Goal: Task Accomplishment & Management: Manage account settings

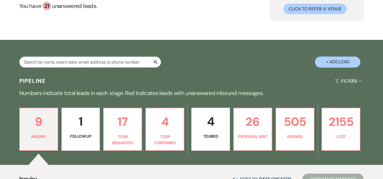
click at [89, 123] on p "1" at bounding box center [80, 121] width 31 height 19
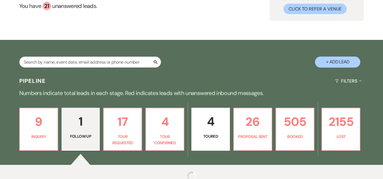
select select "9"
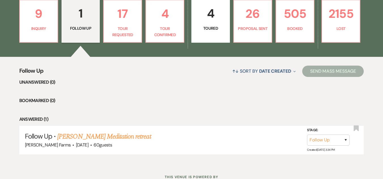
scroll to position [101, 0]
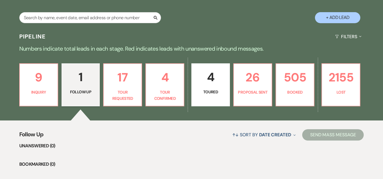
click at [209, 84] on p "4" at bounding box center [210, 77] width 31 height 19
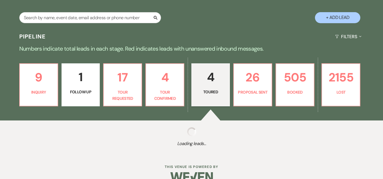
select select "5"
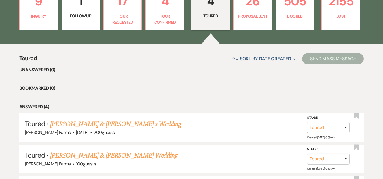
scroll to position [167, 0]
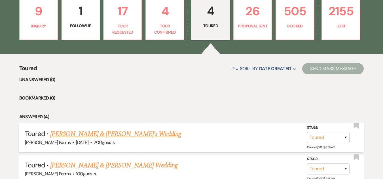
click at [102, 134] on link "[PERSON_NAME] & [PERSON_NAME]'s Wedding" at bounding box center [115, 134] width 131 height 10
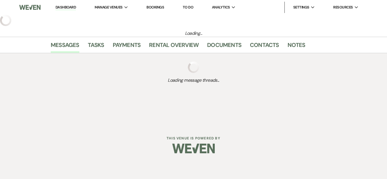
select select "5"
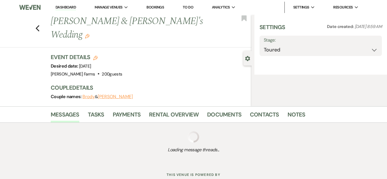
select select "5"
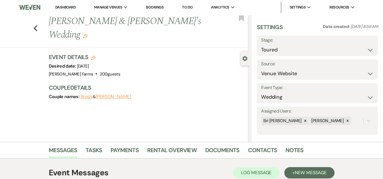
select select "5"
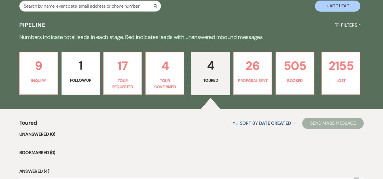
scroll to position [111, 0]
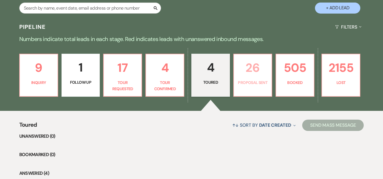
click at [245, 71] on p "26" at bounding box center [252, 67] width 31 height 19
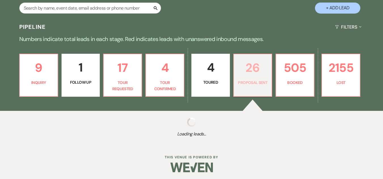
select select "6"
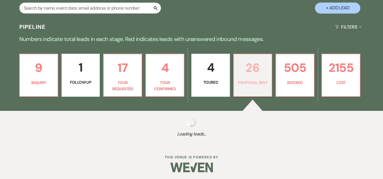
select select "6"
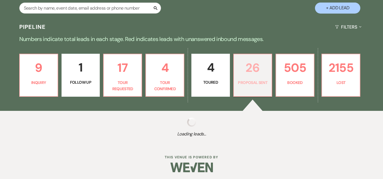
select select "6"
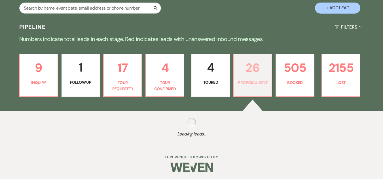
select select "6"
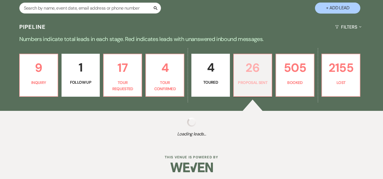
select select "6"
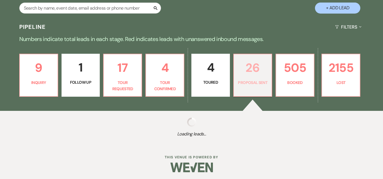
select select "6"
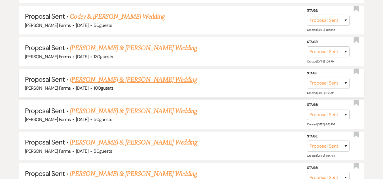
scroll to position [973, 0]
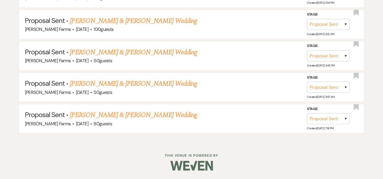
click at [145, 86] on link "[PERSON_NAME] & [PERSON_NAME] Wedding" at bounding box center [133, 84] width 127 height 10
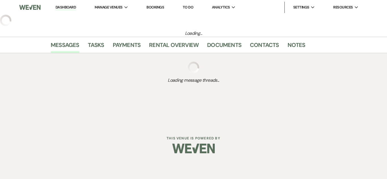
select select "6"
select select "5"
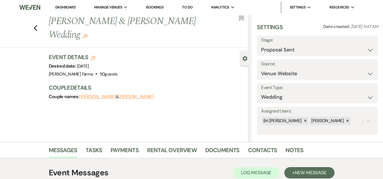
select select "6"
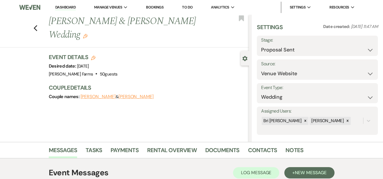
select select "6"
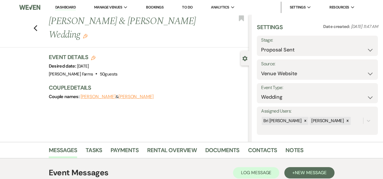
select select "6"
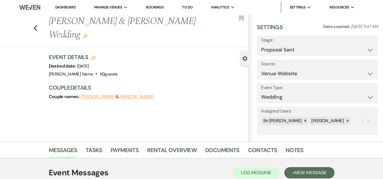
select select "6"
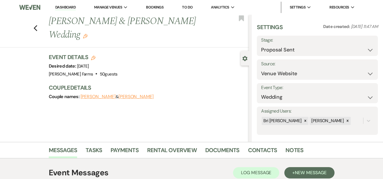
select select "6"
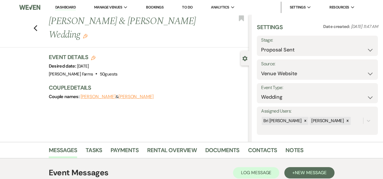
select select "6"
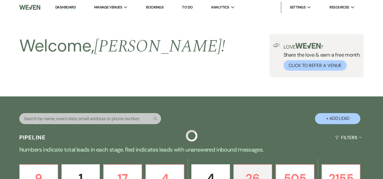
scroll to position [973, 0]
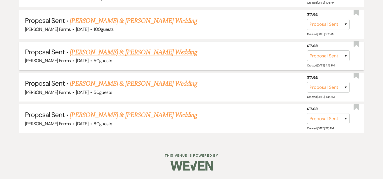
click at [134, 54] on link "[PERSON_NAME] & [PERSON_NAME] Wedding" at bounding box center [133, 52] width 127 height 10
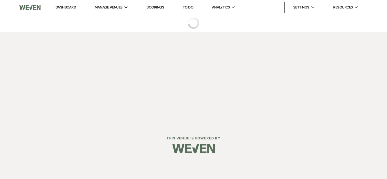
select select "6"
select select "5"
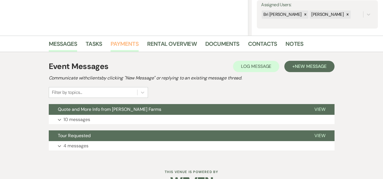
scroll to position [123, 0]
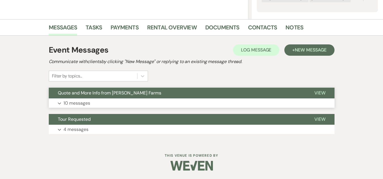
click at [120, 100] on button "Expand 10 messages" at bounding box center [191, 104] width 285 height 10
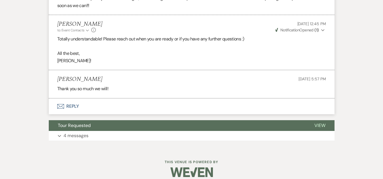
scroll to position [767, 0]
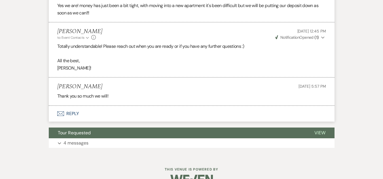
select select "6"
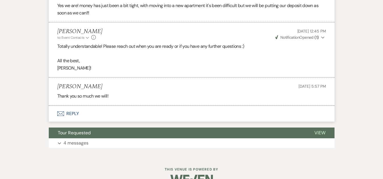
select select "6"
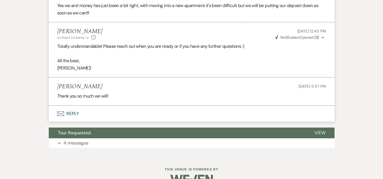
select select "6"
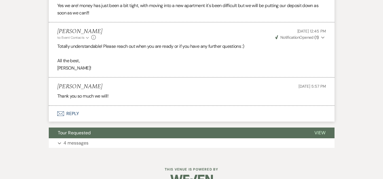
select select "6"
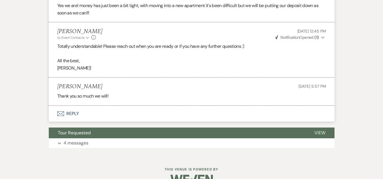
select select "6"
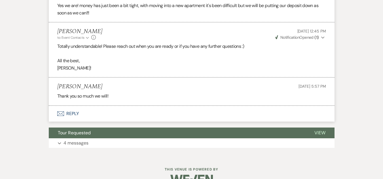
select select "6"
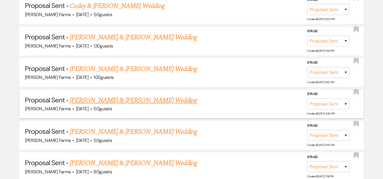
scroll to position [916, 0]
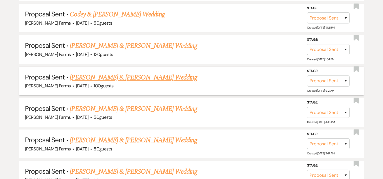
click at [105, 76] on link "[PERSON_NAME] & [PERSON_NAME] Wedding" at bounding box center [133, 77] width 127 height 10
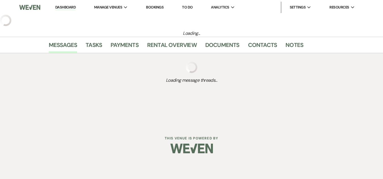
select select "6"
select select "5"
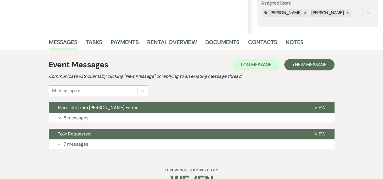
scroll to position [123, 0]
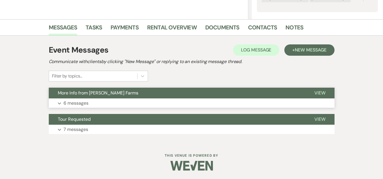
click at [84, 98] on button "More Info from [PERSON_NAME] Farms" at bounding box center [177, 93] width 256 height 11
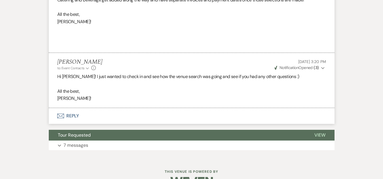
scroll to position [862, 0]
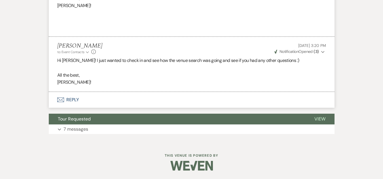
select select "6"
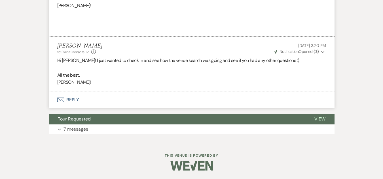
select select "6"
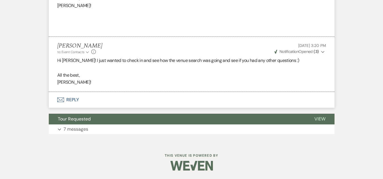
select select "6"
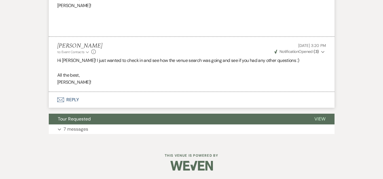
select select "6"
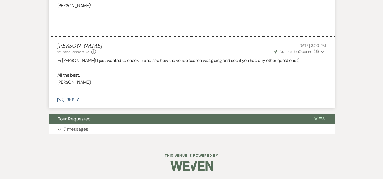
select select "6"
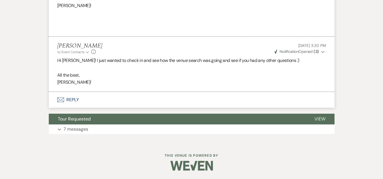
select select "6"
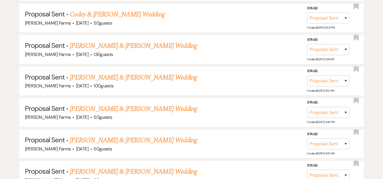
scroll to position [888, 0]
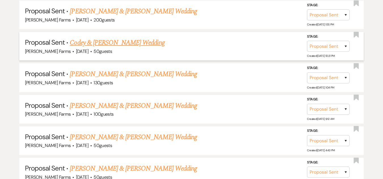
click at [123, 50] on div "[PERSON_NAME] Farms · [DATE] · 50 guests" at bounding box center [191, 51] width 333 height 7
click at [122, 42] on link "Codey & [PERSON_NAME] Wedding" at bounding box center [117, 43] width 95 height 10
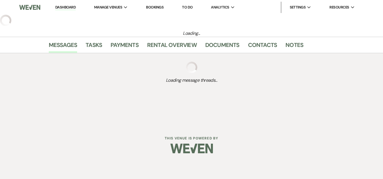
select select "6"
select select "5"
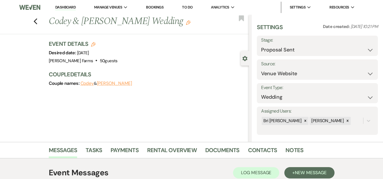
select select "6"
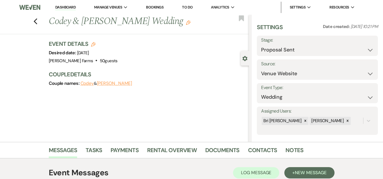
select select "6"
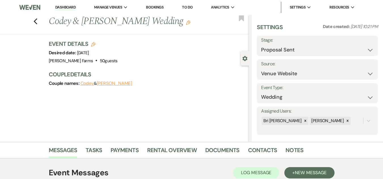
select select "6"
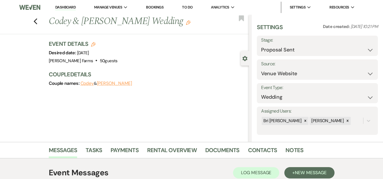
select select "6"
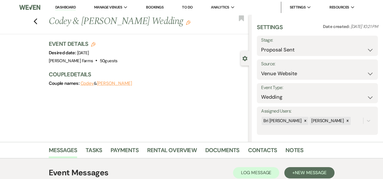
select select "6"
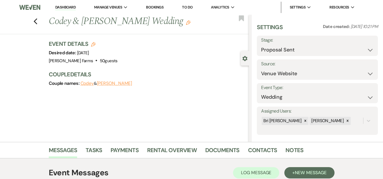
select select "6"
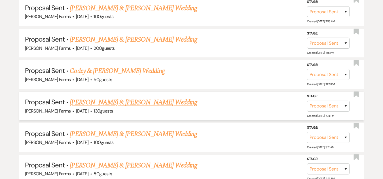
scroll to position [832, 0]
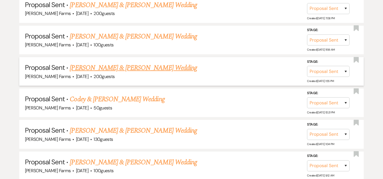
click at [134, 68] on link "[PERSON_NAME] & [PERSON_NAME] Wedding" at bounding box center [133, 68] width 127 height 10
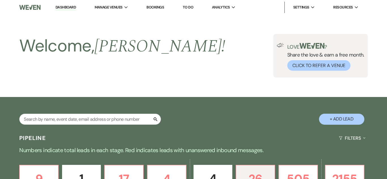
select select "6"
select select "5"
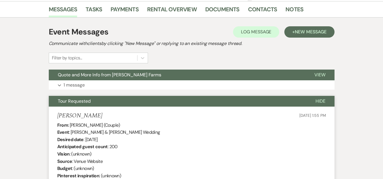
scroll to position [142, 0]
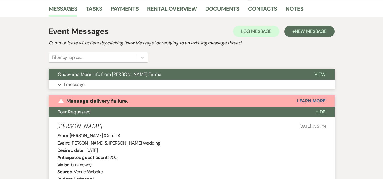
click at [98, 76] on button "Quote and More Info from [PERSON_NAME] Farms" at bounding box center [177, 74] width 256 height 11
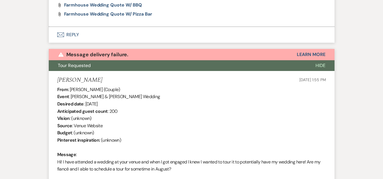
scroll to position [368, 0]
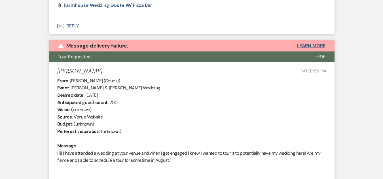
click at [310, 48] on button "Learn More" at bounding box center [310, 46] width 28 height 5
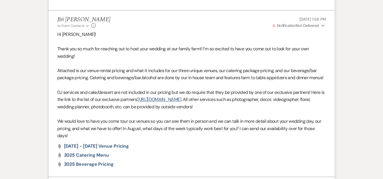
scroll to position [624, 0]
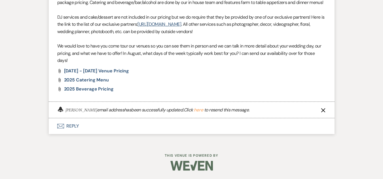
click at [323, 112] on icon "X" at bounding box center [322, 110] width 5 height 5
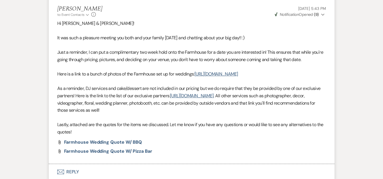
scroll to position [285, 0]
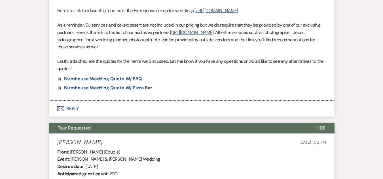
click at [69, 117] on button "Envelope Reply" at bounding box center [191, 109] width 285 height 16
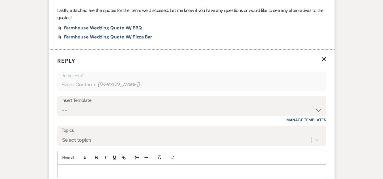
scroll to position [398, 0]
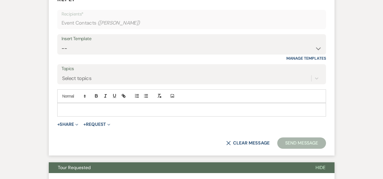
click at [89, 113] on p at bounding box center [191, 110] width 259 height 6
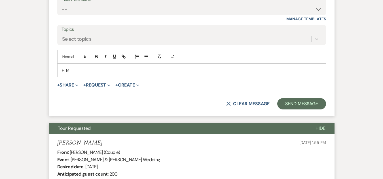
scroll to position [426, 0]
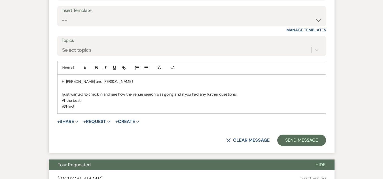
click at [62, 104] on p "All the best," at bounding box center [191, 100] width 259 height 6
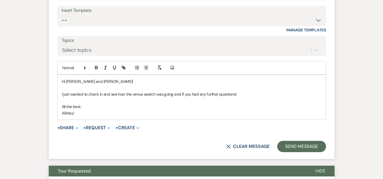
click at [67, 116] on p "AShley!" at bounding box center [191, 113] width 259 height 6
click at [300, 152] on button "Send Message" at bounding box center [301, 146] width 48 height 11
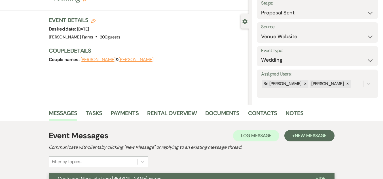
scroll to position [0, 0]
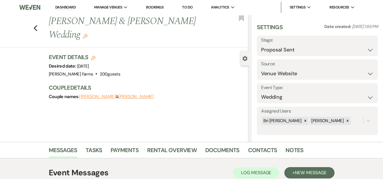
click at [66, 8] on link "Dashboard" at bounding box center [65, 7] width 20 height 5
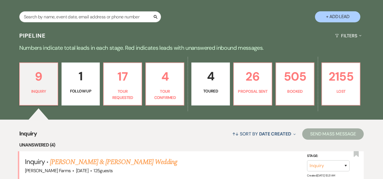
scroll to position [142, 0]
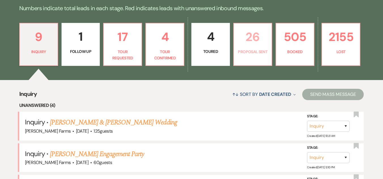
click at [271, 49] on link "26 Proposal Sent" at bounding box center [252, 44] width 39 height 43
select select "6"
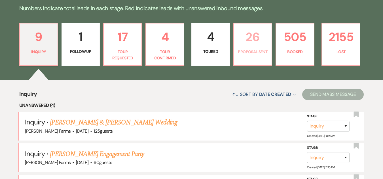
select select "6"
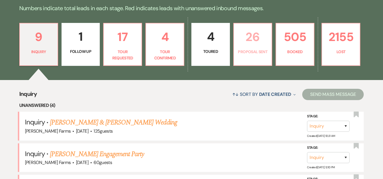
select select "6"
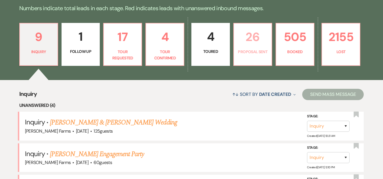
select select "6"
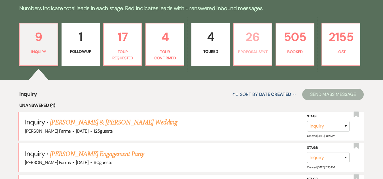
select select "6"
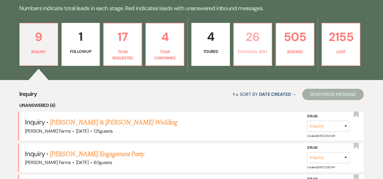
select select "6"
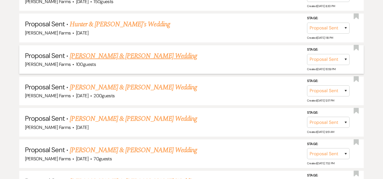
scroll to position [680, 0]
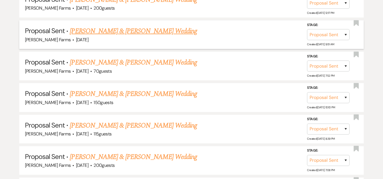
click at [138, 31] on link "[PERSON_NAME] & [PERSON_NAME] Wedding" at bounding box center [133, 31] width 127 height 10
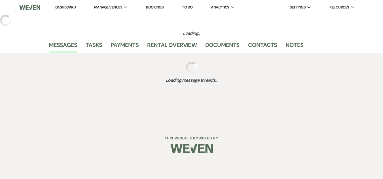
select select "6"
select select "5"
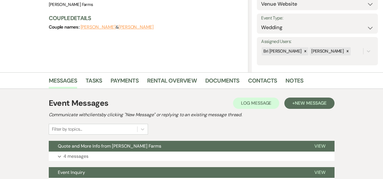
scroll to position [123, 0]
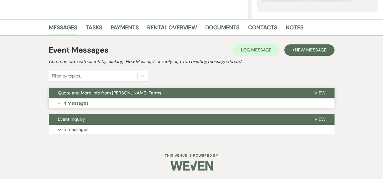
click at [99, 93] on span "Quote and More Info from [PERSON_NAME] Farms" at bounding box center [109, 93] width 103 height 6
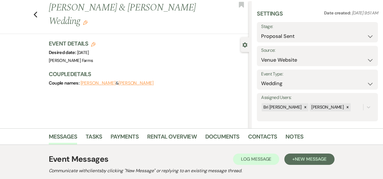
scroll to position [0, 0]
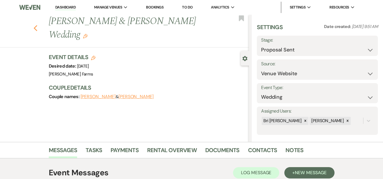
click at [37, 25] on use "button" at bounding box center [35, 28] width 4 height 6
select select "6"
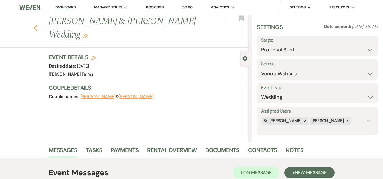
select select "6"
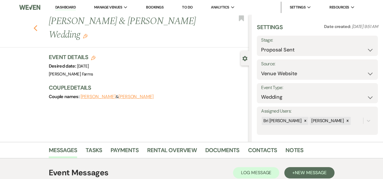
select select "6"
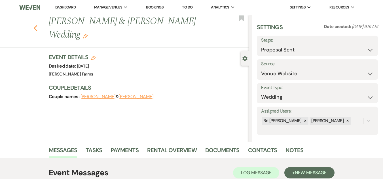
select select "6"
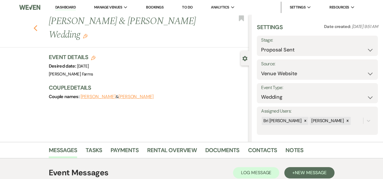
select select "6"
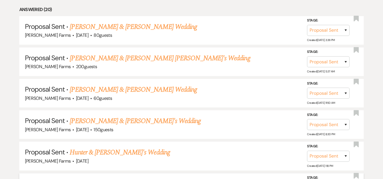
scroll to position [453, 0]
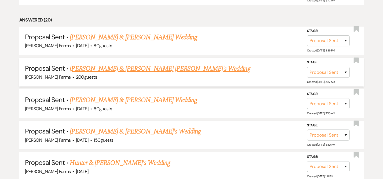
click at [117, 69] on link "[PERSON_NAME] & [PERSON_NAME] [PERSON_NAME]'s Wedding" at bounding box center [160, 69] width 180 height 10
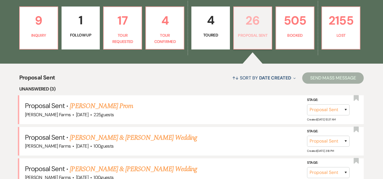
scroll to position [170, 0]
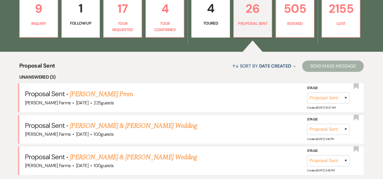
click at [155, 156] on link "[PERSON_NAME] & [PERSON_NAME] Wedding" at bounding box center [133, 157] width 127 height 10
